Goal: Information Seeking & Learning: Learn about a topic

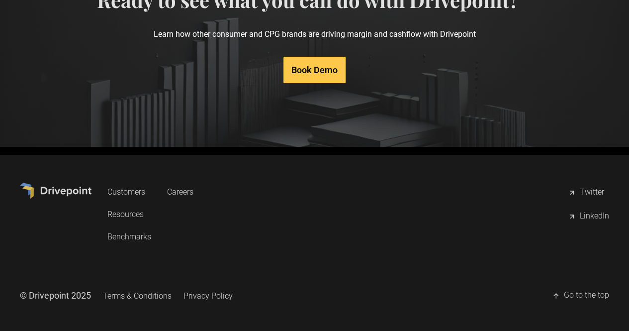
scroll to position [5033, 0]
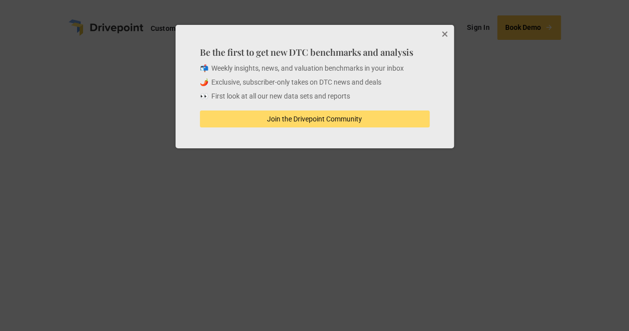
click at [443, 25] on button "Close" at bounding box center [444, 35] width 20 height 20
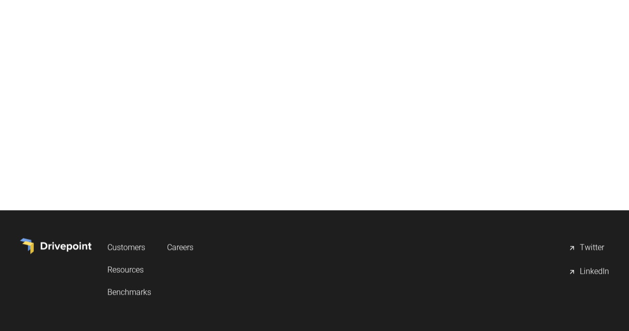
scroll to position [6307, 0]
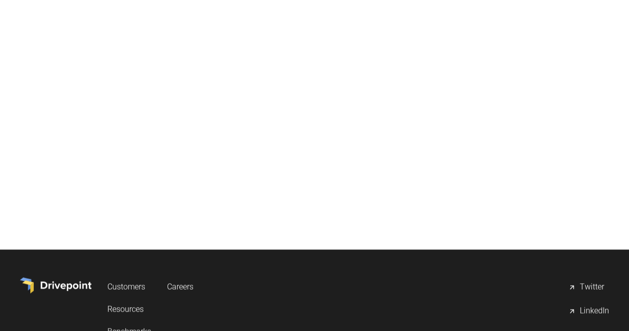
scroll to position [6315, 0]
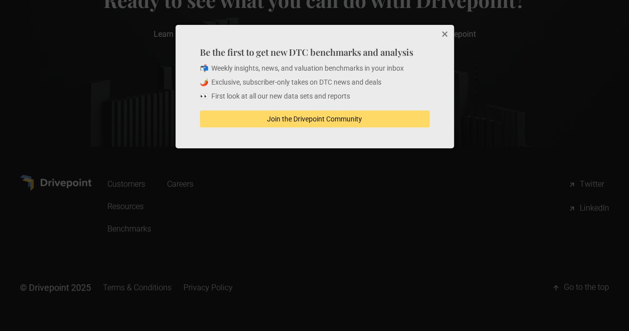
click at [448, 31] on button "Close" at bounding box center [444, 35] width 20 height 20
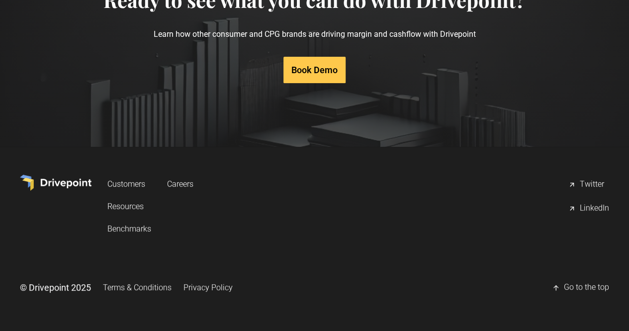
scroll to position [5033, 0]
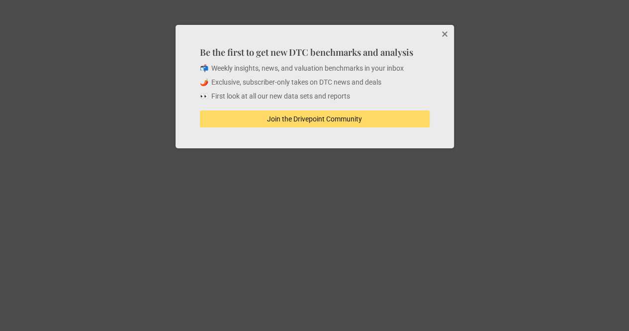
click at [442, 31] on button "Close" at bounding box center [444, 35] width 20 height 20
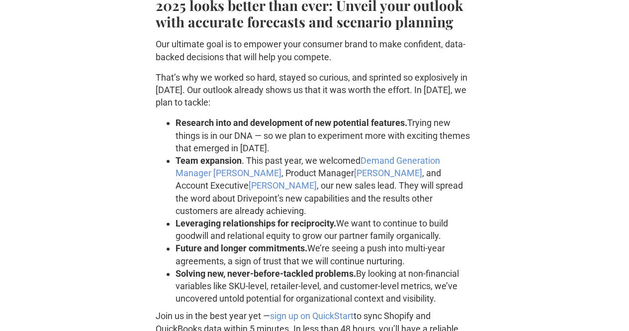
scroll to position [2498, 0]
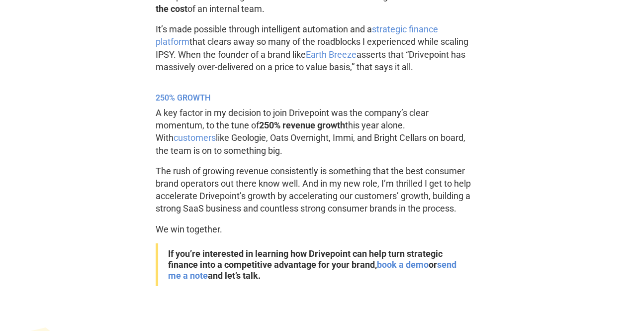
scroll to position [1293, 0]
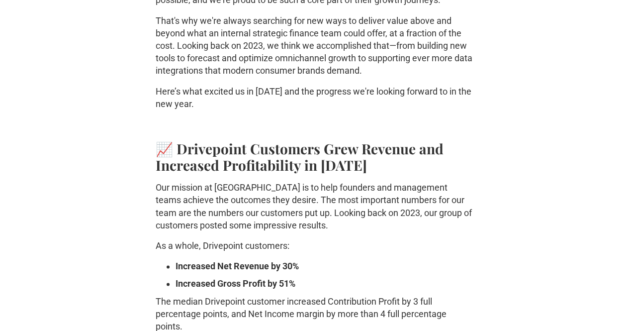
scroll to position [537, 0]
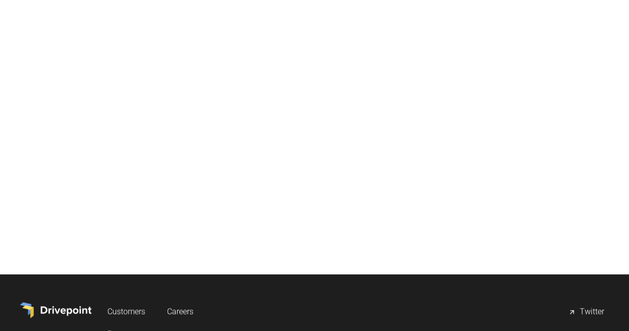
scroll to position [348, 0]
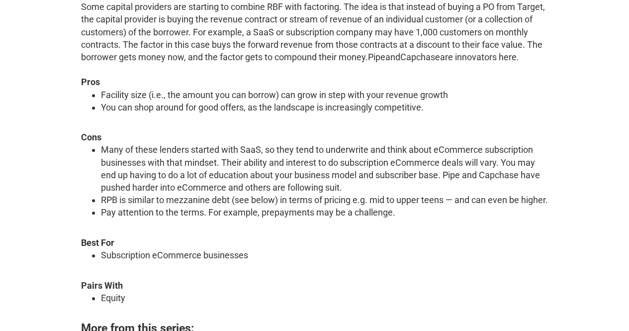
scroll to position [348, 0]
